Goal: Find specific page/section: Find specific page/section

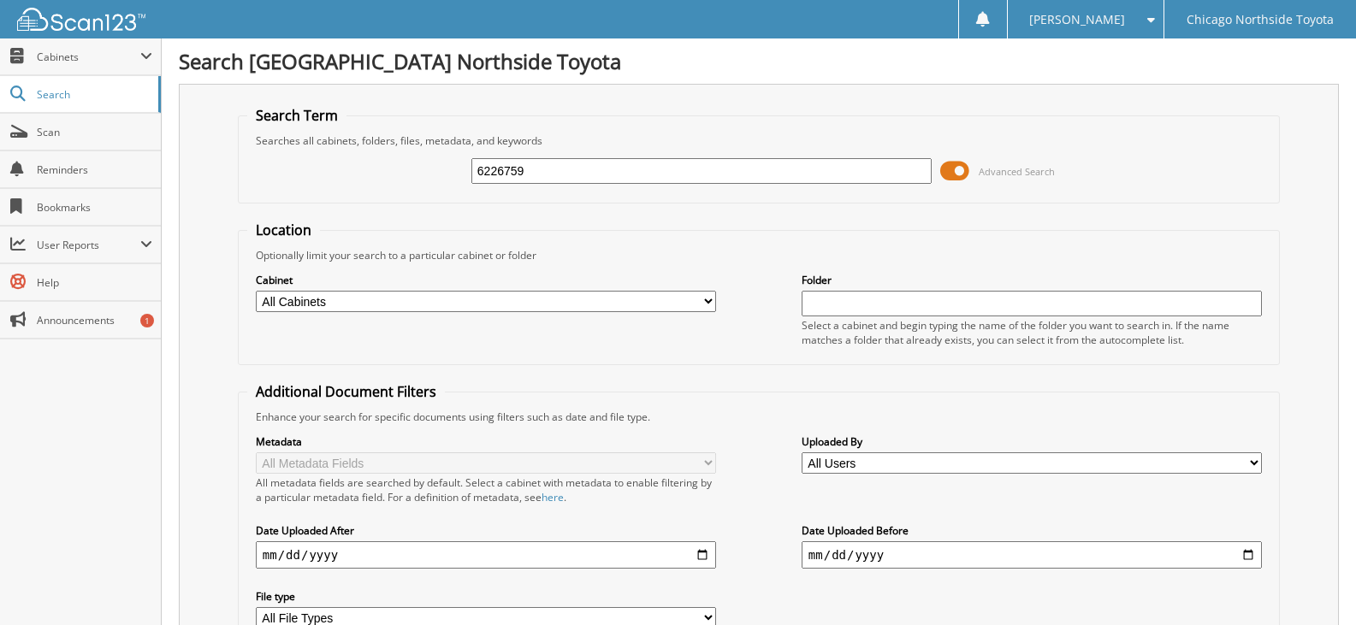
type input "6226759"
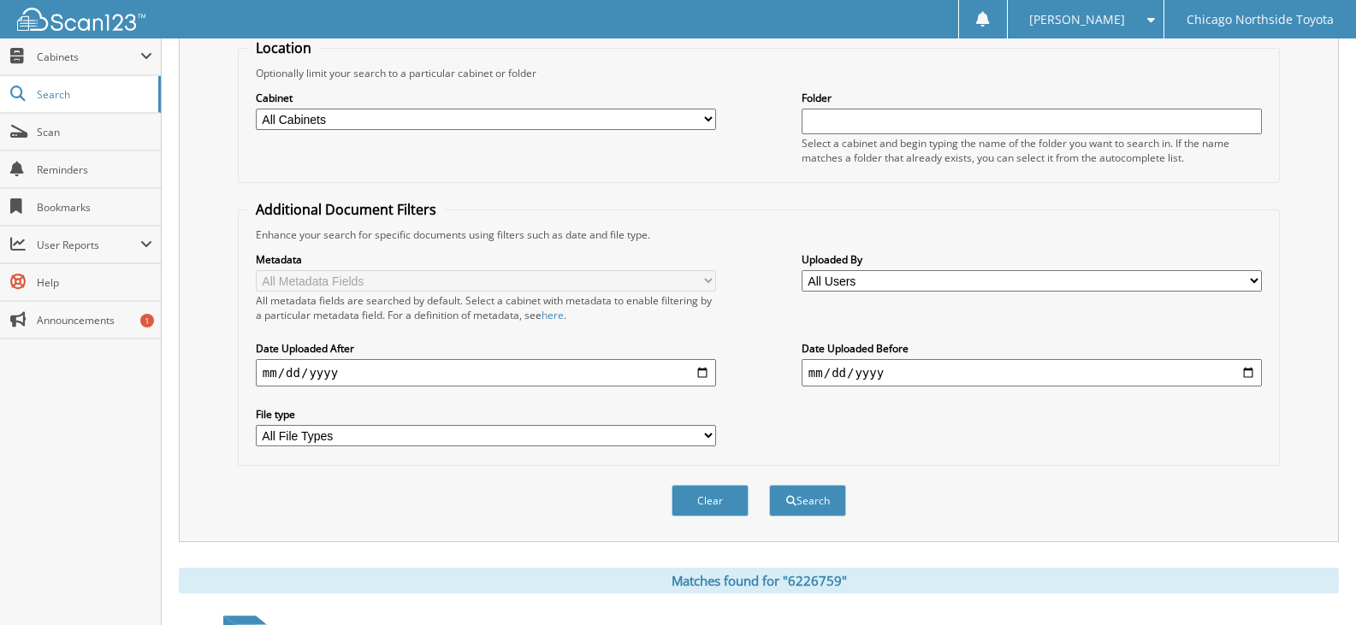
scroll to position [331, 0]
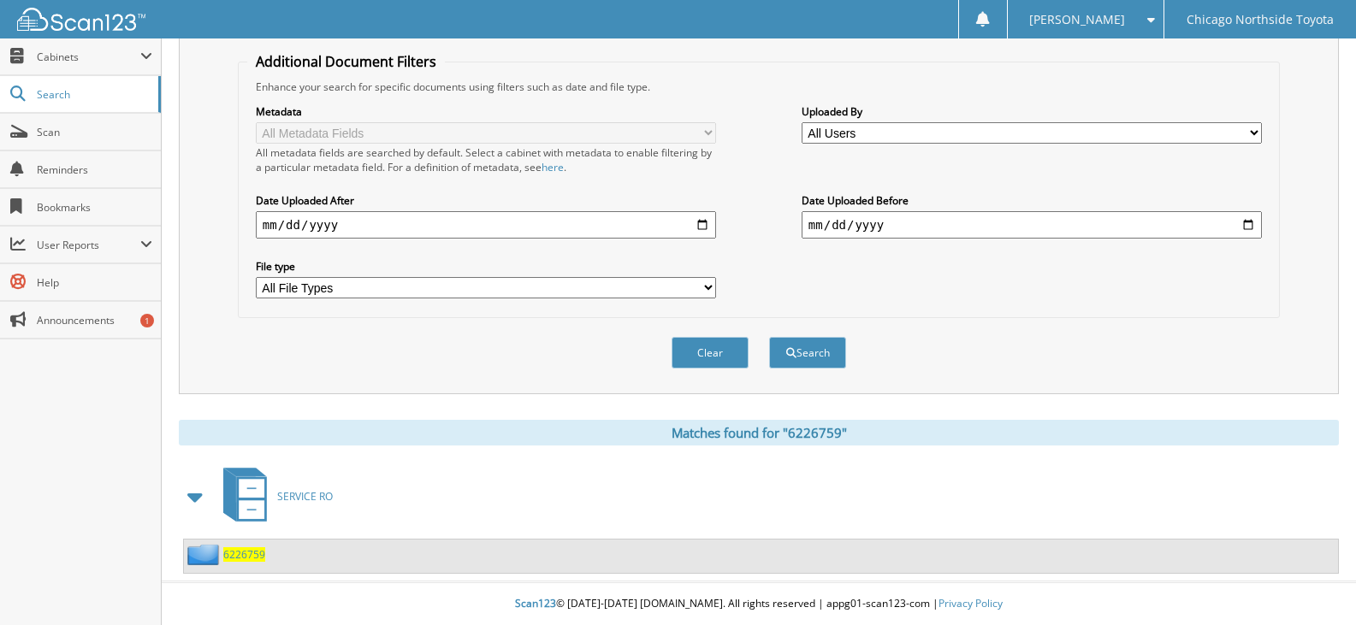
click at [240, 553] on span "6226759" at bounding box center [244, 554] width 42 height 15
